Goal: Task Accomplishment & Management: Manage account settings

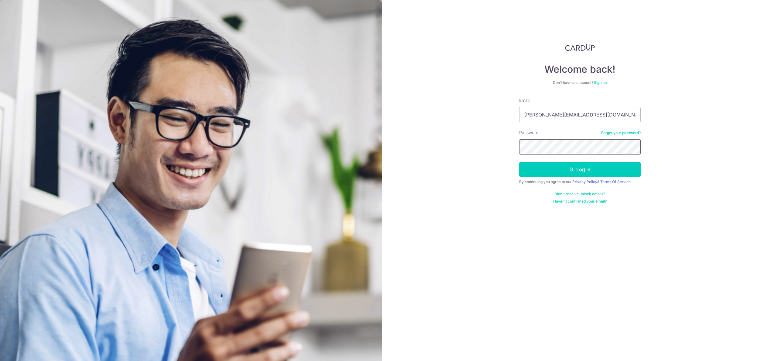
click at [519, 162] on button "Log in" at bounding box center [580, 169] width 122 height 15
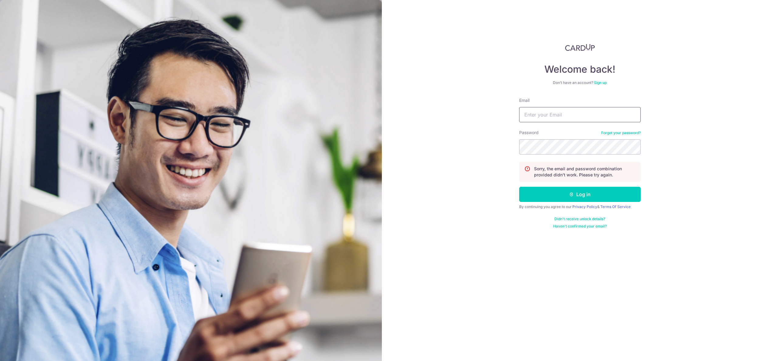
click at [582, 110] on input "Email" at bounding box center [580, 114] width 122 height 15
click at [559, 107] on input "Email" at bounding box center [580, 114] width 122 height 15
type input "[PERSON_NAME][EMAIL_ADDRESS][DOMAIN_NAME]"
click at [552, 193] on button "Log in" at bounding box center [580, 194] width 122 height 15
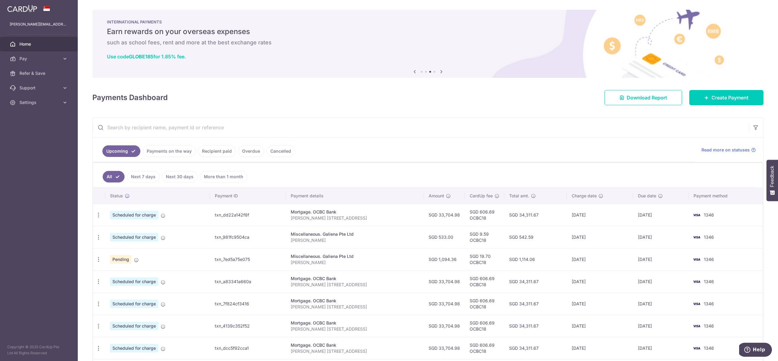
click at [438, 72] on icon at bounding box center [441, 72] width 7 height 8
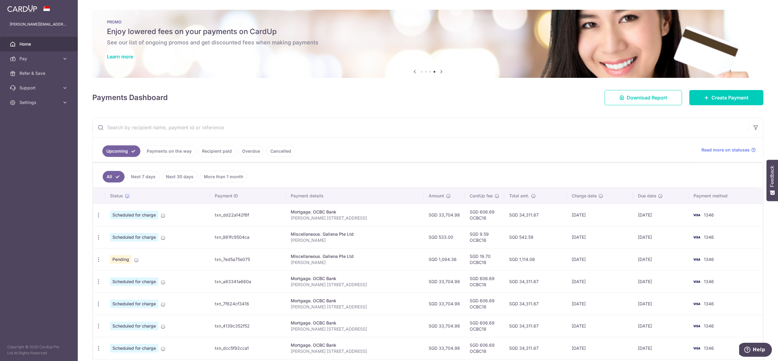
click at [438, 72] on icon at bounding box center [441, 72] width 7 height 8
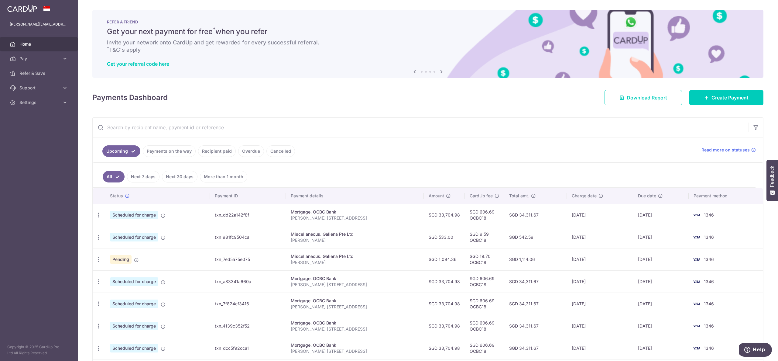
click at [438, 72] on icon at bounding box center [441, 72] width 7 height 8
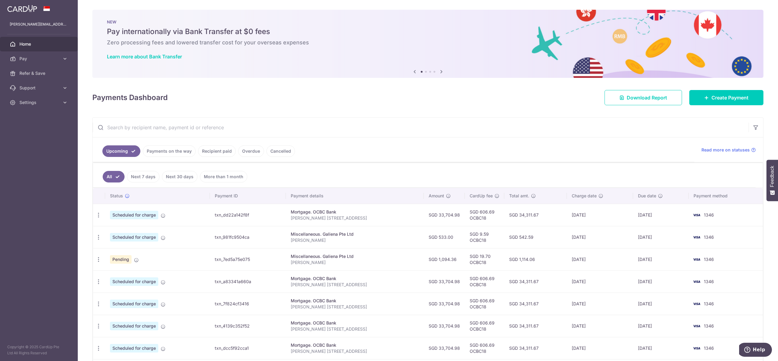
click at [438, 72] on icon at bounding box center [441, 72] width 7 height 8
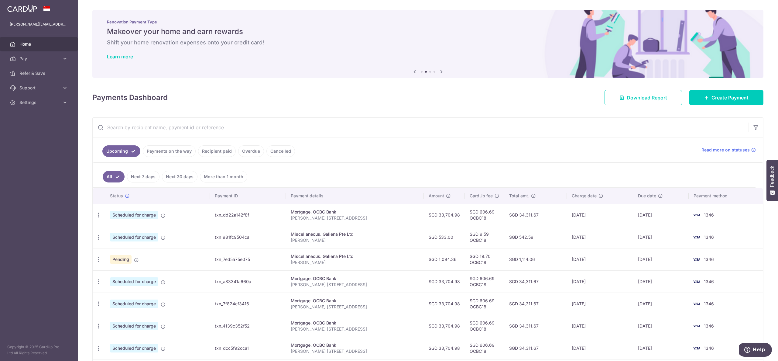
click at [438, 72] on icon at bounding box center [441, 72] width 7 height 8
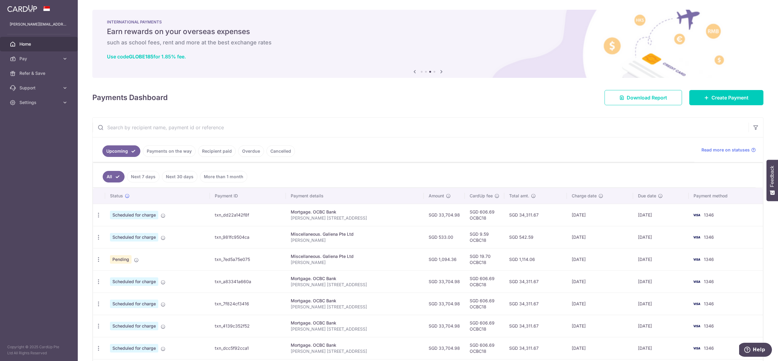
click at [438, 72] on icon at bounding box center [441, 72] width 7 height 8
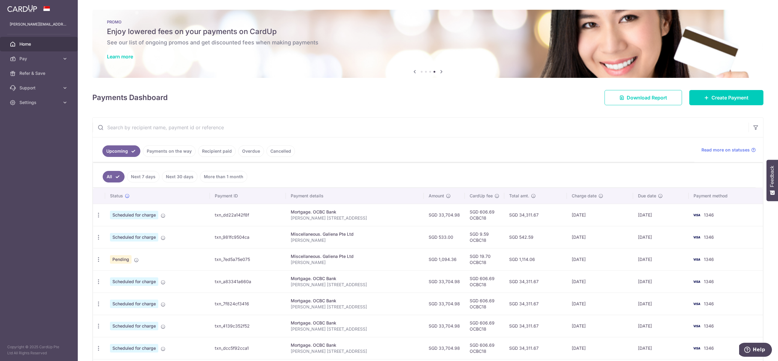
click at [438, 72] on icon at bounding box center [441, 72] width 7 height 8
